Goal: Information Seeking & Learning: Check status

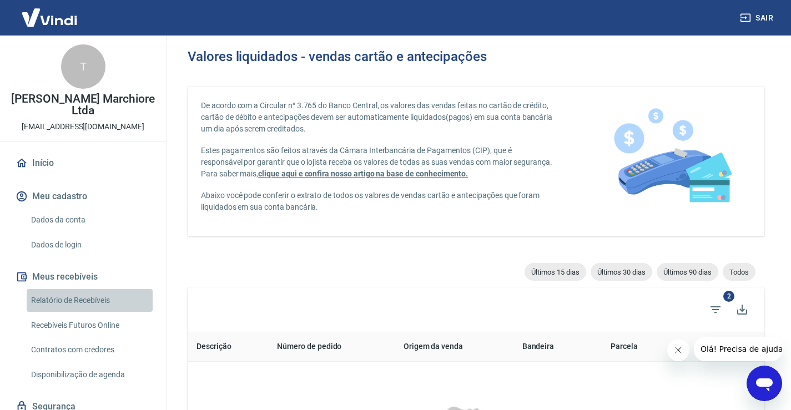
click at [101, 301] on link "Relatório de Recebíveis" at bounding box center [90, 300] width 126 height 23
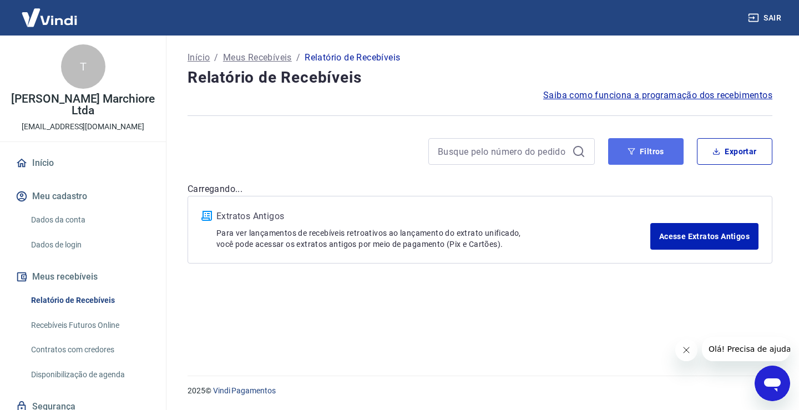
drag, startPoint x: 664, startPoint y: 146, endPoint x: 660, endPoint y: 152, distance: 7.0
click at [663, 146] on button "Filtros" at bounding box center [645, 151] width 75 height 27
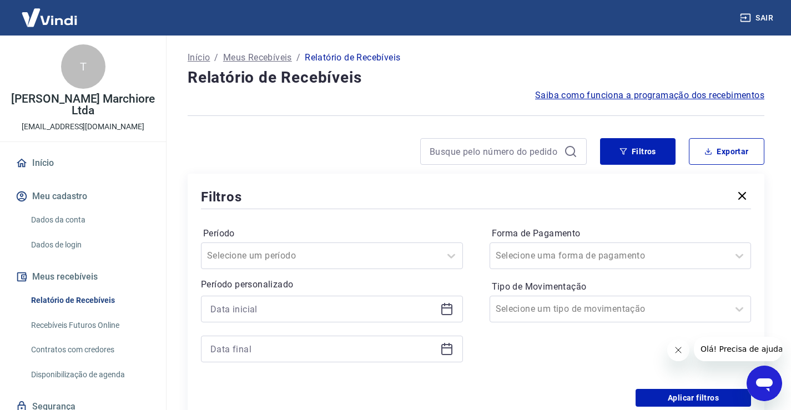
click at [442, 308] on icon at bounding box center [446, 307] width 11 height 1
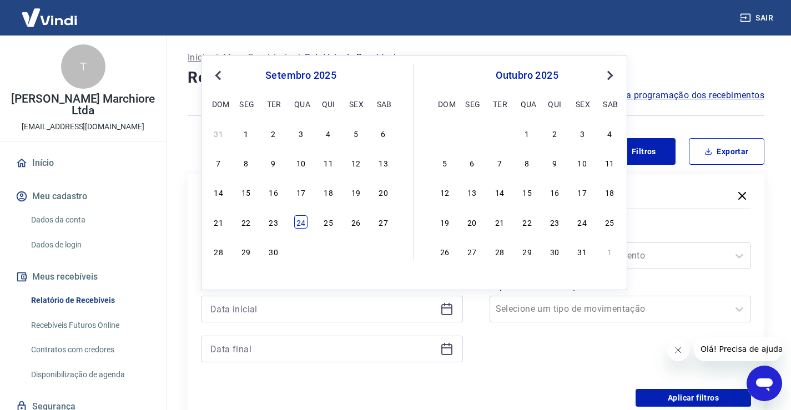
click at [303, 228] on div "24" at bounding box center [300, 221] width 13 height 13
type input "24/09/2025"
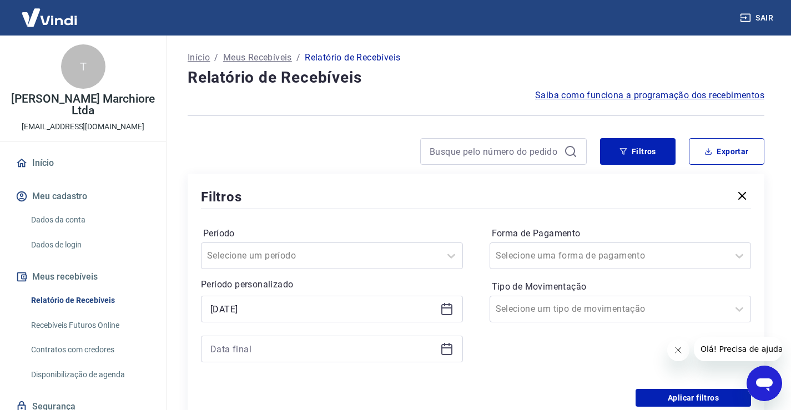
scroll to position [129, 0]
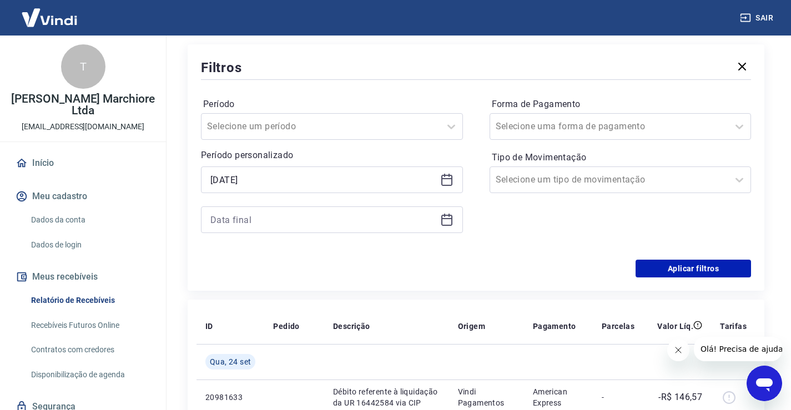
click at [448, 223] on icon at bounding box center [446, 219] width 13 height 13
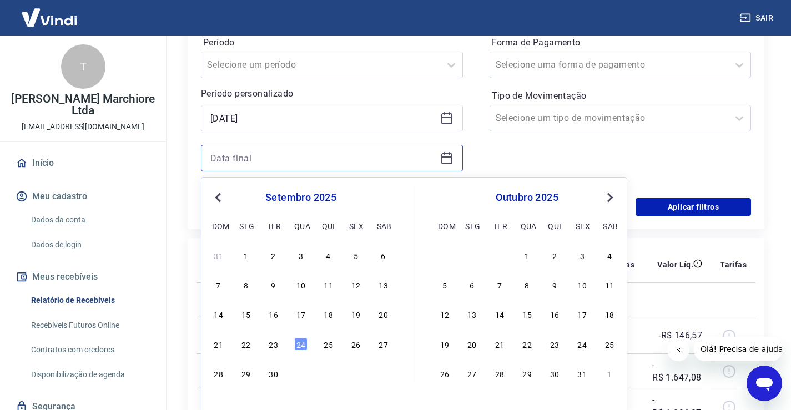
scroll to position [204, 0]
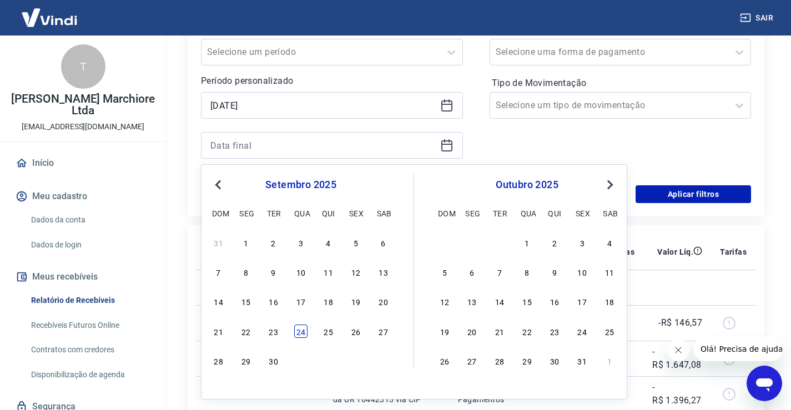
click at [306, 331] on div "24" at bounding box center [300, 331] width 13 height 13
type input "24/09/2025"
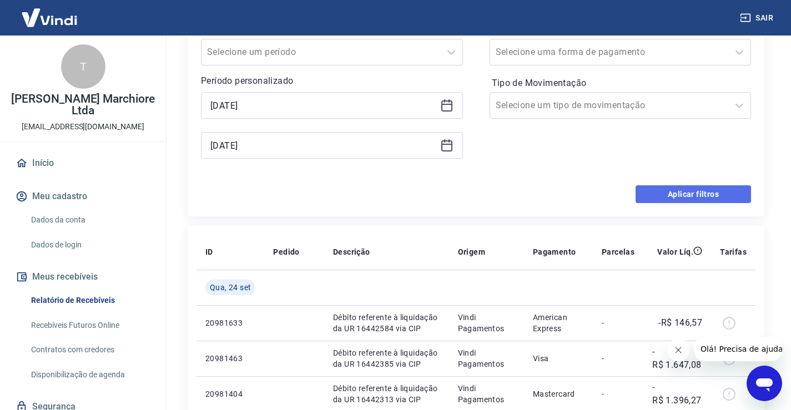
click at [703, 195] on button "Aplicar filtros" at bounding box center [692, 194] width 115 height 18
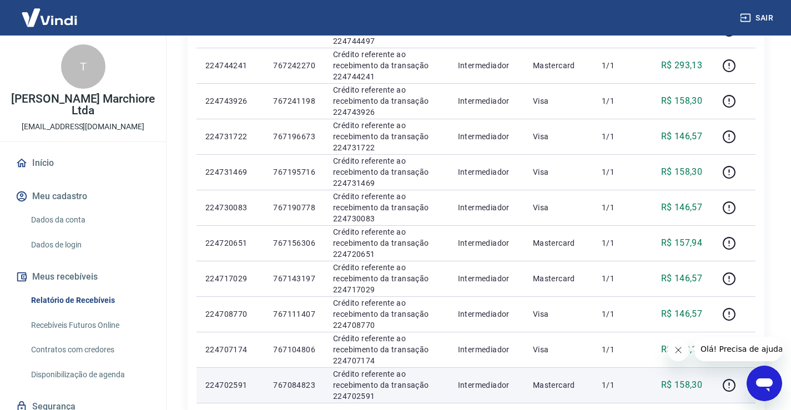
scroll to position [573, 0]
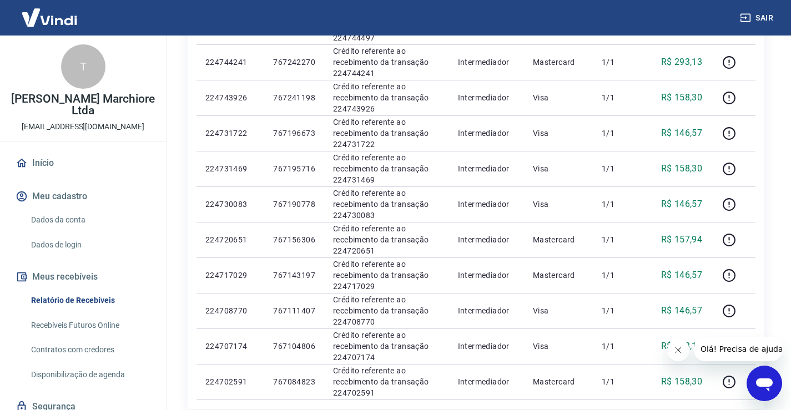
click at [679, 349] on icon "Fechar mensagem da empresa" at bounding box center [678, 350] width 6 height 6
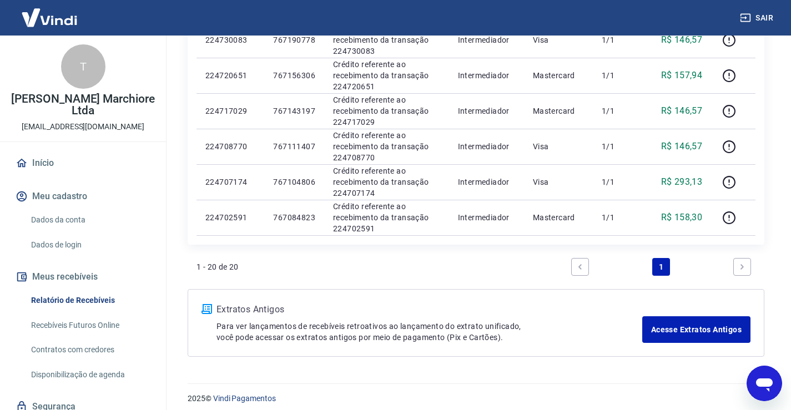
scroll to position [745, 0]
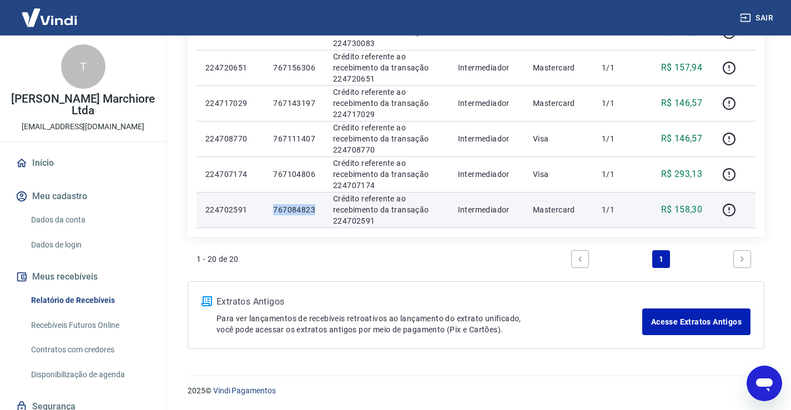
drag, startPoint x: 275, startPoint y: 208, endPoint x: 314, endPoint y: 207, distance: 39.4
click at [314, 207] on p "767084823" at bounding box center [294, 209] width 42 height 11
copy p "767084823"
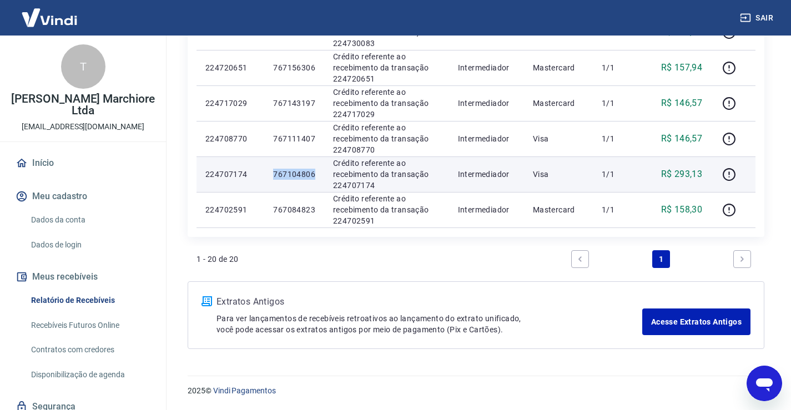
drag, startPoint x: 275, startPoint y: 175, endPoint x: 314, endPoint y: 173, distance: 39.5
click at [318, 173] on td "767104806" at bounding box center [294, 175] width 60 height 36
copy p "767104806"
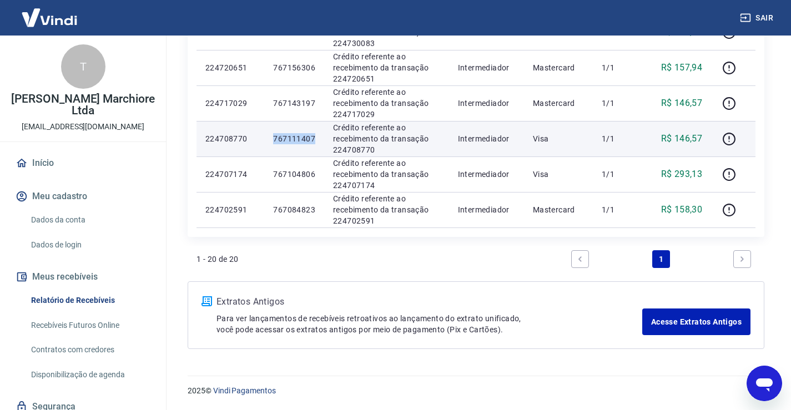
drag, startPoint x: 274, startPoint y: 137, endPoint x: 315, endPoint y: 139, distance: 40.5
click at [315, 139] on td "767111407" at bounding box center [294, 139] width 60 height 36
copy p "767111407"
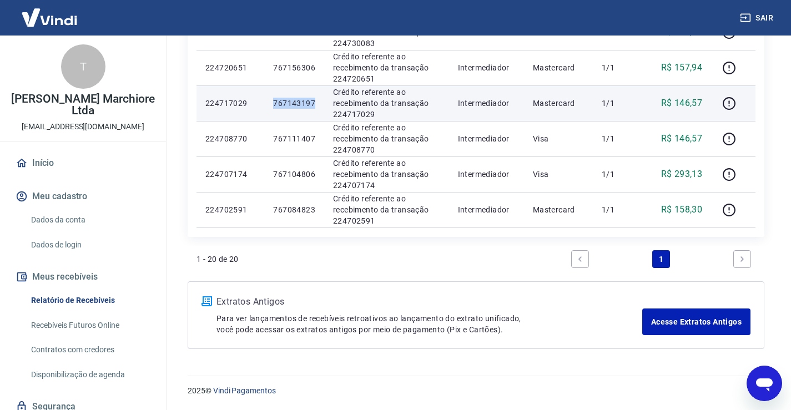
drag, startPoint x: 274, startPoint y: 102, endPoint x: 315, endPoint y: 104, distance: 41.1
click at [315, 104] on td "767143197" at bounding box center [294, 103] width 60 height 36
copy p "767143197"
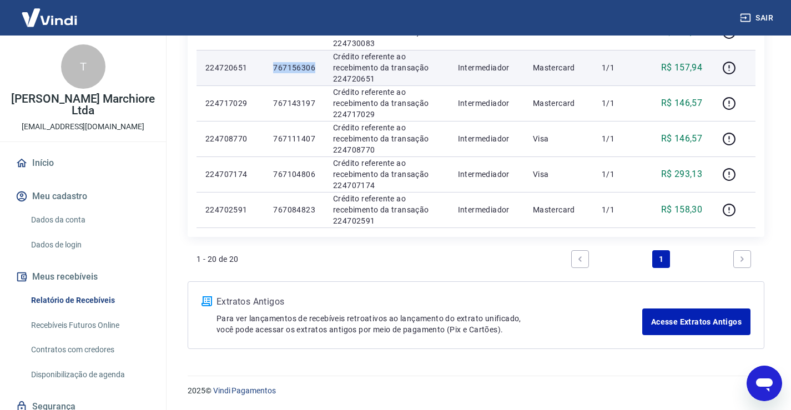
drag, startPoint x: 274, startPoint y: 68, endPoint x: 316, endPoint y: 70, distance: 42.3
click at [316, 70] on td "767156306" at bounding box center [294, 68] width 60 height 36
copy p "767156306"
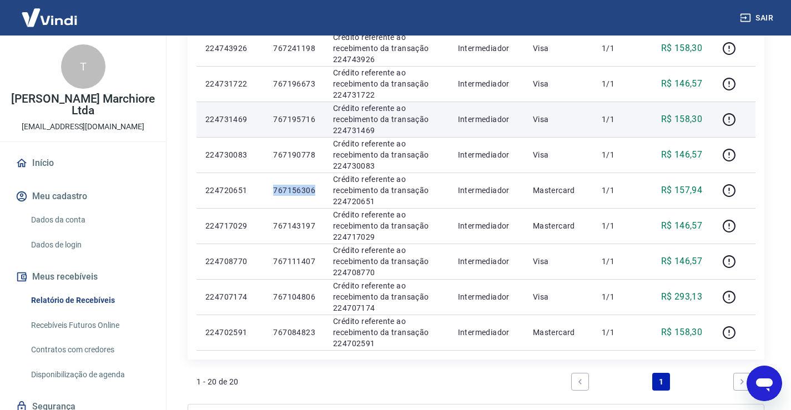
scroll to position [616, 0]
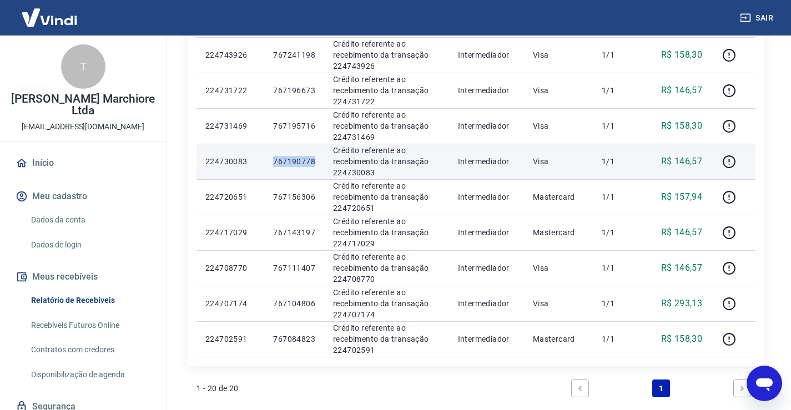
drag, startPoint x: 274, startPoint y: 159, endPoint x: 316, endPoint y: 169, distance: 43.9
click at [316, 169] on td "767190778" at bounding box center [294, 162] width 60 height 36
copy p "767190778"
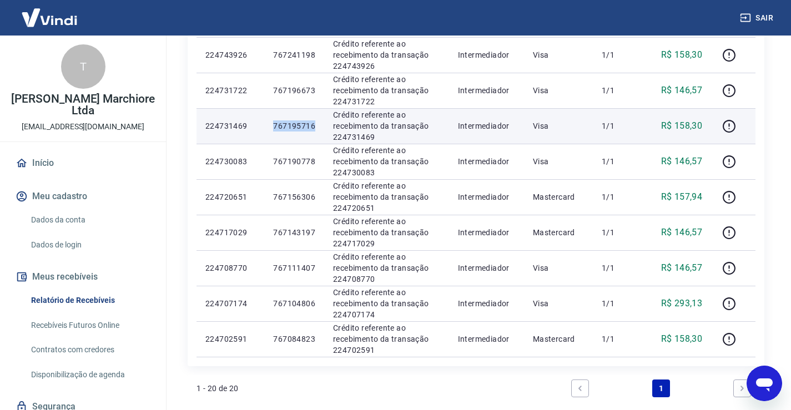
drag, startPoint x: 274, startPoint y: 128, endPoint x: 314, endPoint y: 126, distance: 40.0
click at [314, 126] on p "767195716" at bounding box center [294, 125] width 42 height 11
copy p "767195716"
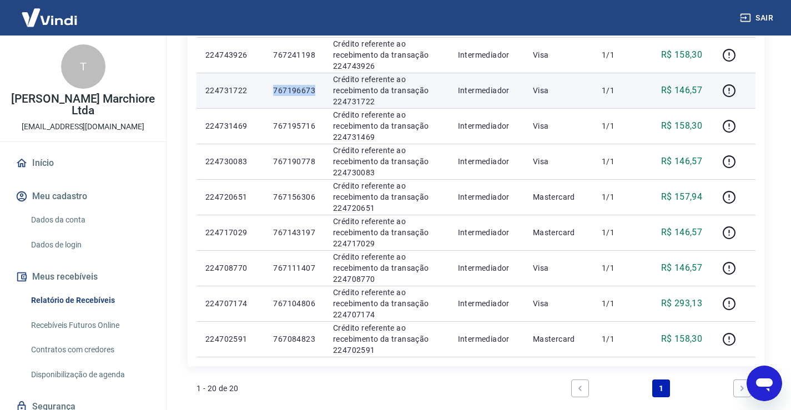
drag, startPoint x: 273, startPoint y: 89, endPoint x: 314, endPoint y: 91, distance: 41.1
click at [314, 91] on p "767196673" at bounding box center [294, 90] width 42 height 11
copy p "767196673"
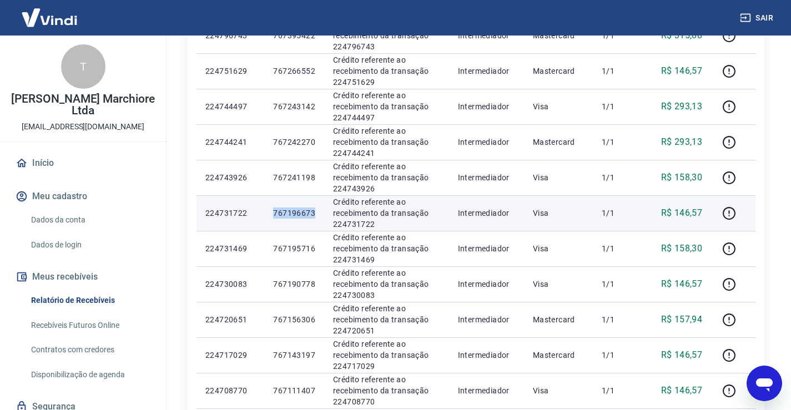
scroll to position [486, 0]
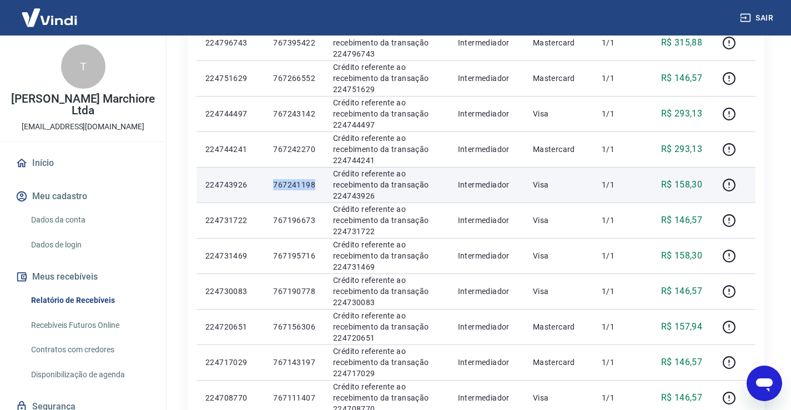
drag, startPoint x: 273, startPoint y: 184, endPoint x: 313, endPoint y: 184, distance: 40.0
click at [313, 184] on p "767241198" at bounding box center [294, 184] width 42 height 11
copy p "767241198"
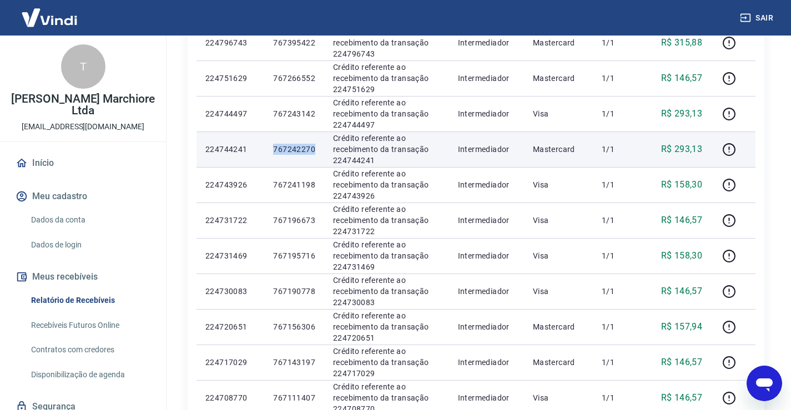
drag, startPoint x: 274, startPoint y: 147, endPoint x: 315, endPoint y: 147, distance: 40.5
click at [315, 147] on td "767242270" at bounding box center [294, 150] width 60 height 36
copy p "767242270"
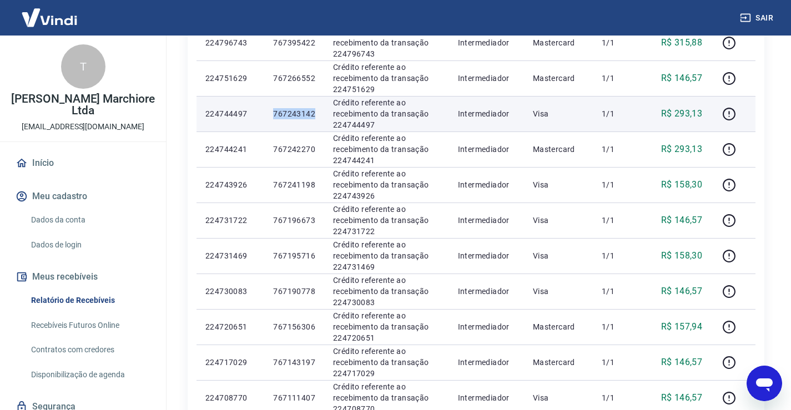
drag, startPoint x: 273, startPoint y: 112, endPoint x: 320, endPoint y: 112, distance: 47.2
click at [320, 112] on td "767243142" at bounding box center [294, 114] width 60 height 36
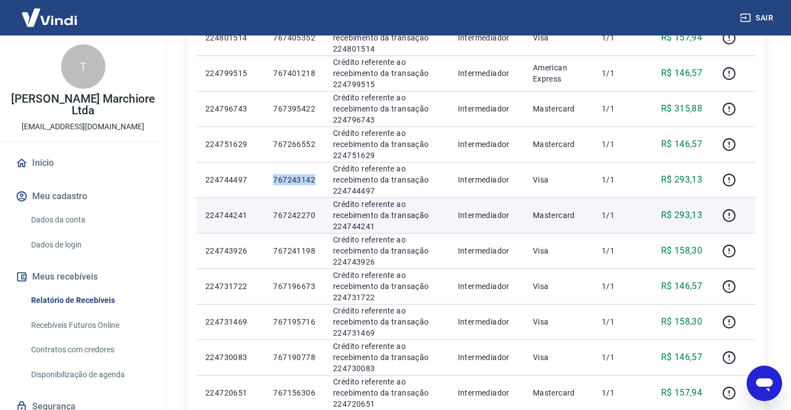
scroll to position [412, 0]
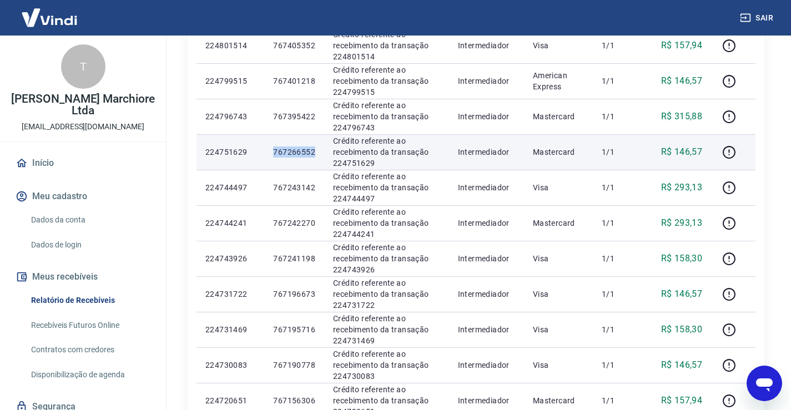
drag, startPoint x: 274, startPoint y: 152, endPoint x: 320, endPoint y: 151, distance: 46.6
click at [320, 151] on td "767266552" at bounding box center [294, 152] width 60 height 36
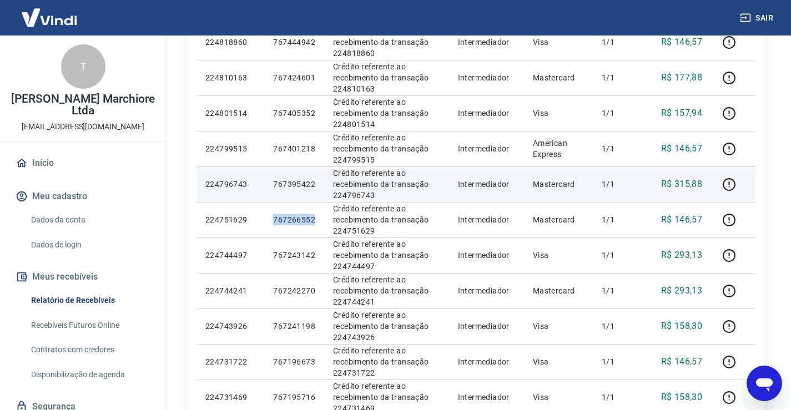
scroll to position [339, 0]
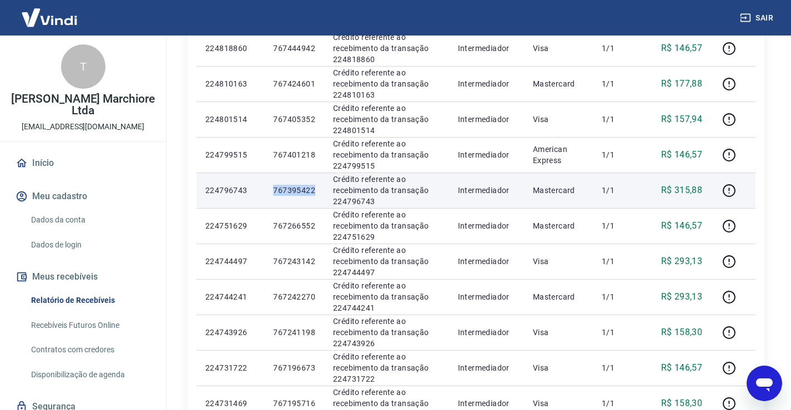
drag, startPoint x: 273, startPoint y: 188, endPoint x: 317, endPoint y: 187, distance: 44.4
click at [317, 187] on td "767395422" at bounding box center [294, 191] width 60 height 36
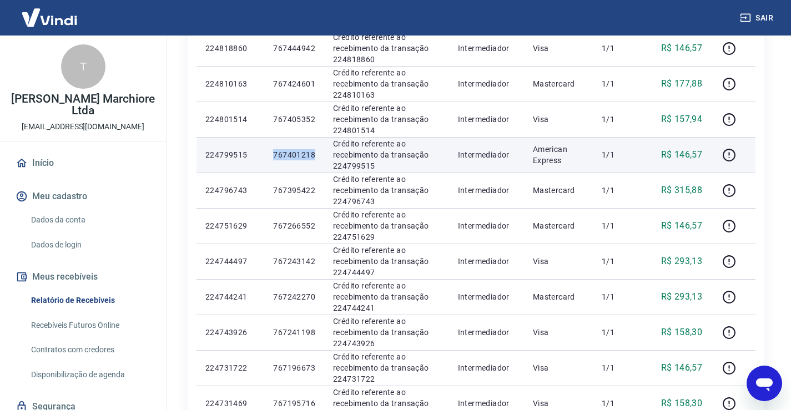
drag, startPoint x: 273, startPoint y: 157, endPoint x: 316, endPoint y: 154, distance: 42.8
click at [316, 154] on td "767401218" at bounding box center [294, 155] width 60 height 36
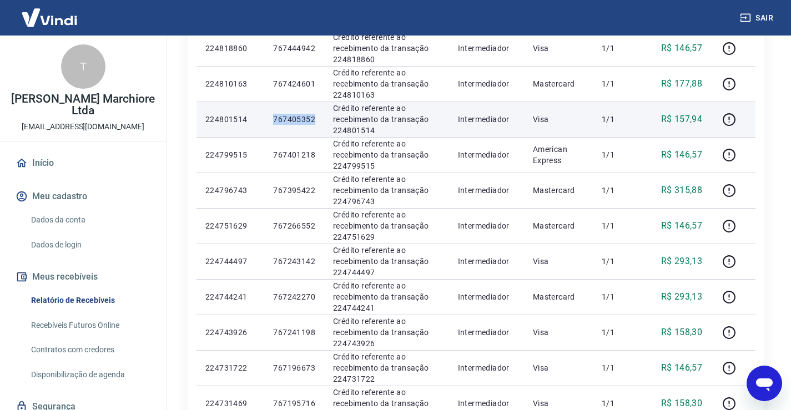
drag, startPoint x: 275, startPoint y: 119, endPoint x: 320, endPoint y: 117, distance: 45.6
click at [320, 117] on td "767405352" at bounding box center [294, 120] width 60 height 36
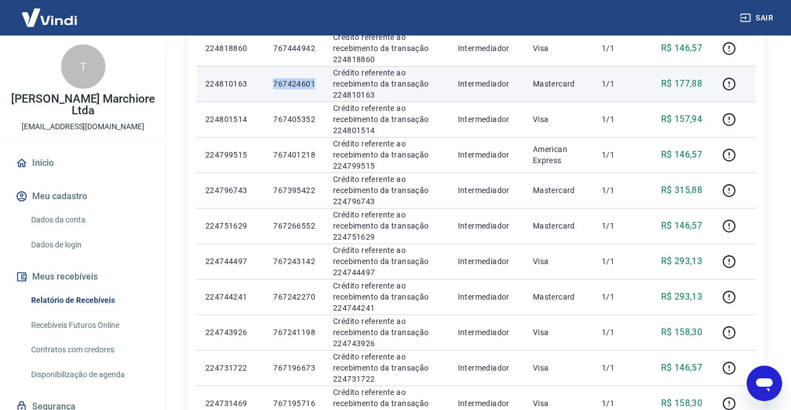
drag, startPoint x: 275, startPoint y: 84, endPoint x: 317, endPoint y: 87, distance: 42.2
click at [317, 87] on td "767424601" at bounding box center [294, 84] width 60 height 36
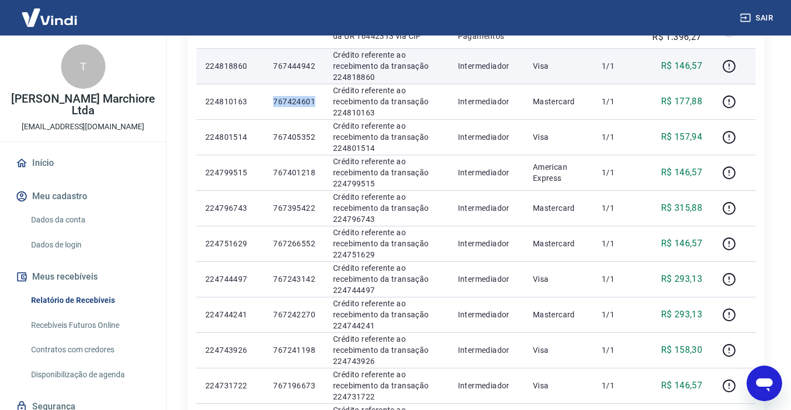
scroll to position [264, 0]
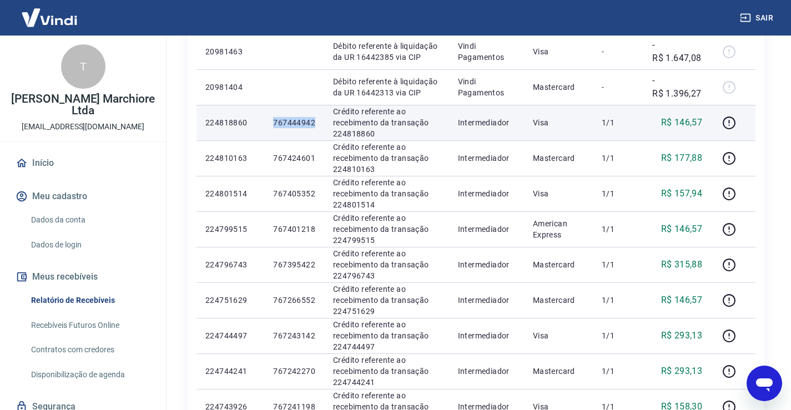
drag, startPoint x: 273, startPoint y: 121, endPoint x: 317, endPoint y: 120, distance: 43.8
click at [317, 120] on td "767444942" at bounding box center [294, 123] width 60 height 36
